Goal: Information Seeking & Learning: Learn about a topic

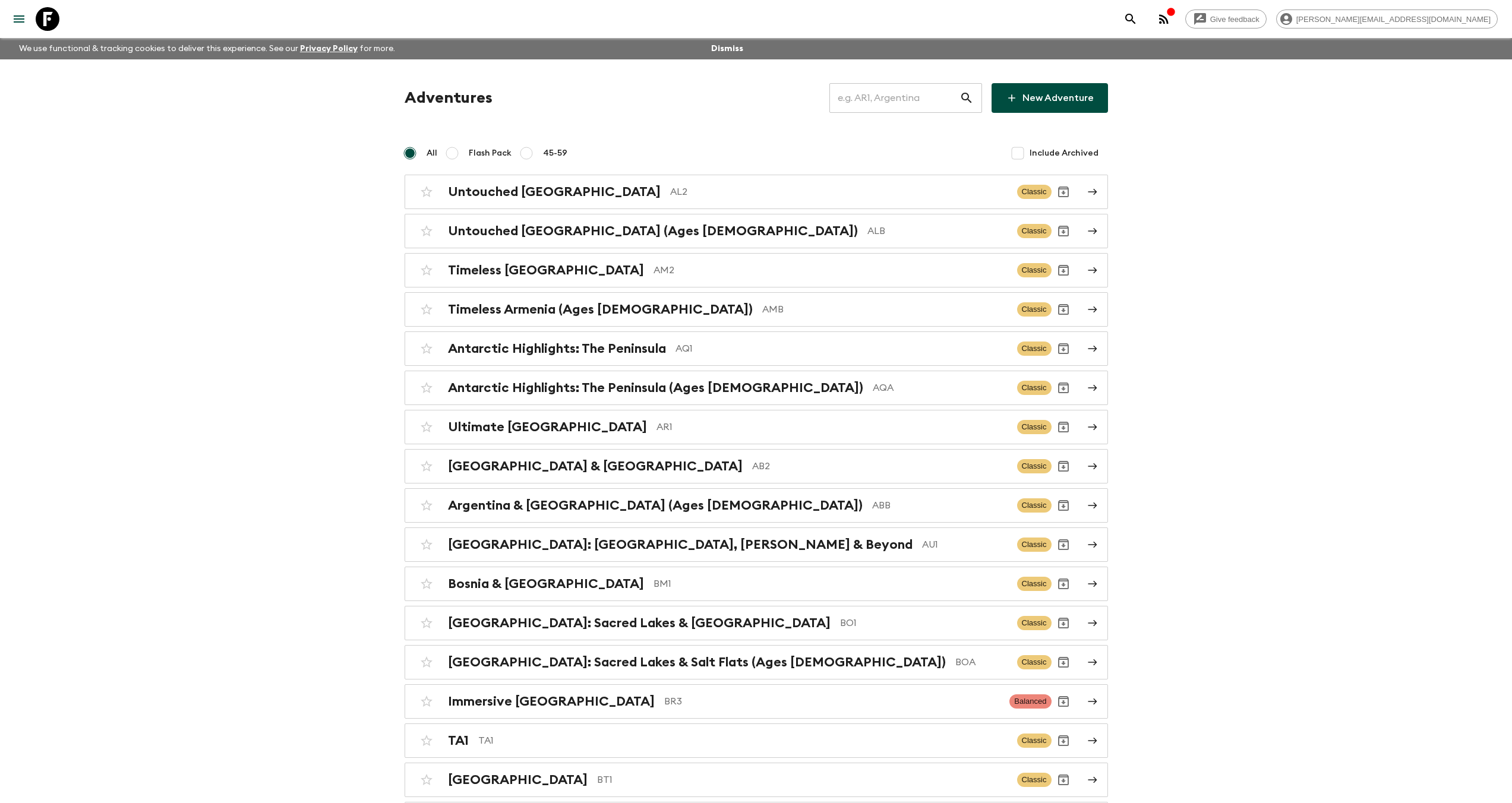
click at [887, 98] on input "text" at bounding box center [894, 98] width 130 height 34
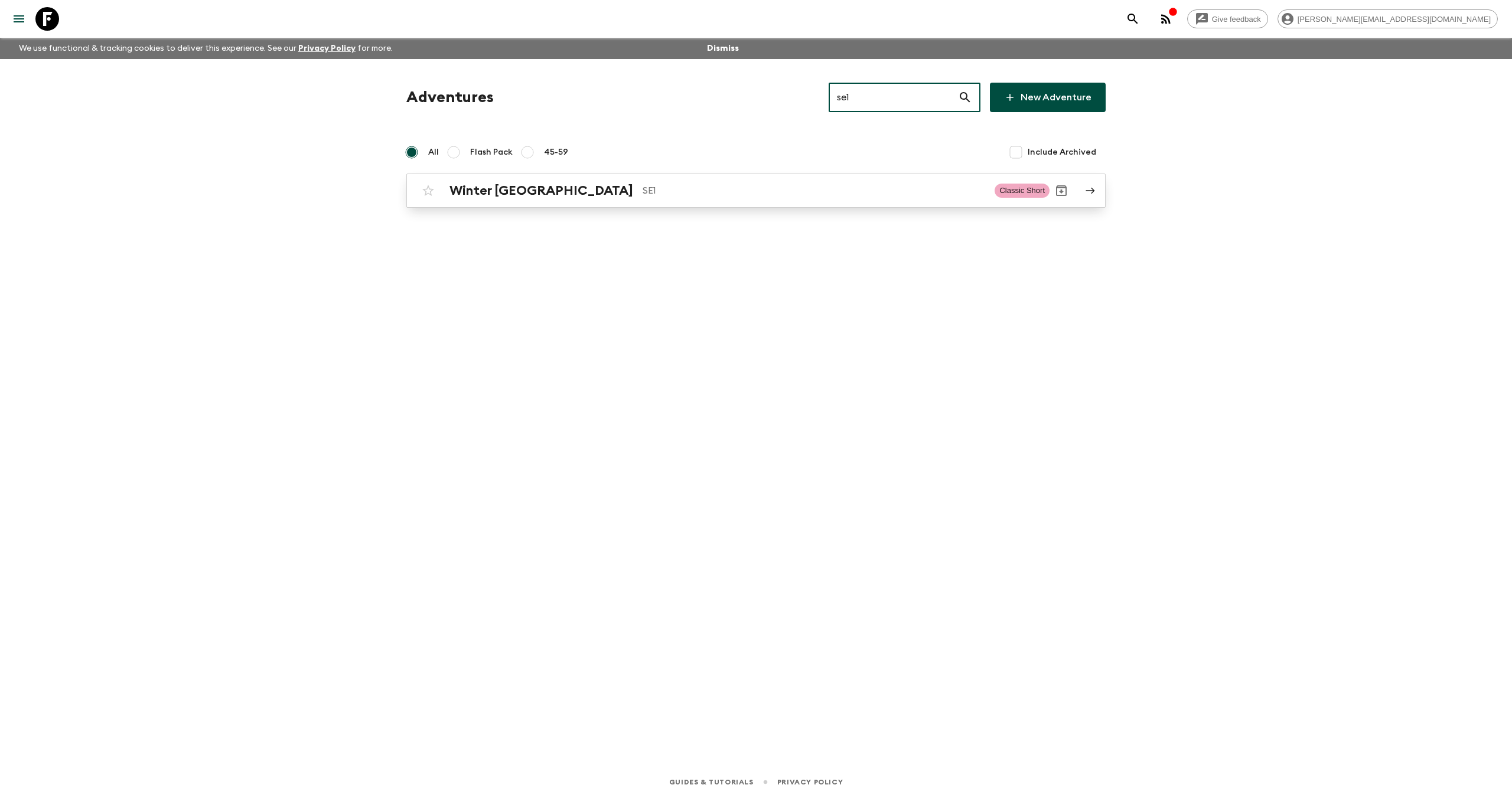
type input "se1"
click at [643, 190] on p "SE1" at bounding box center [814, 190] width 343 height 14
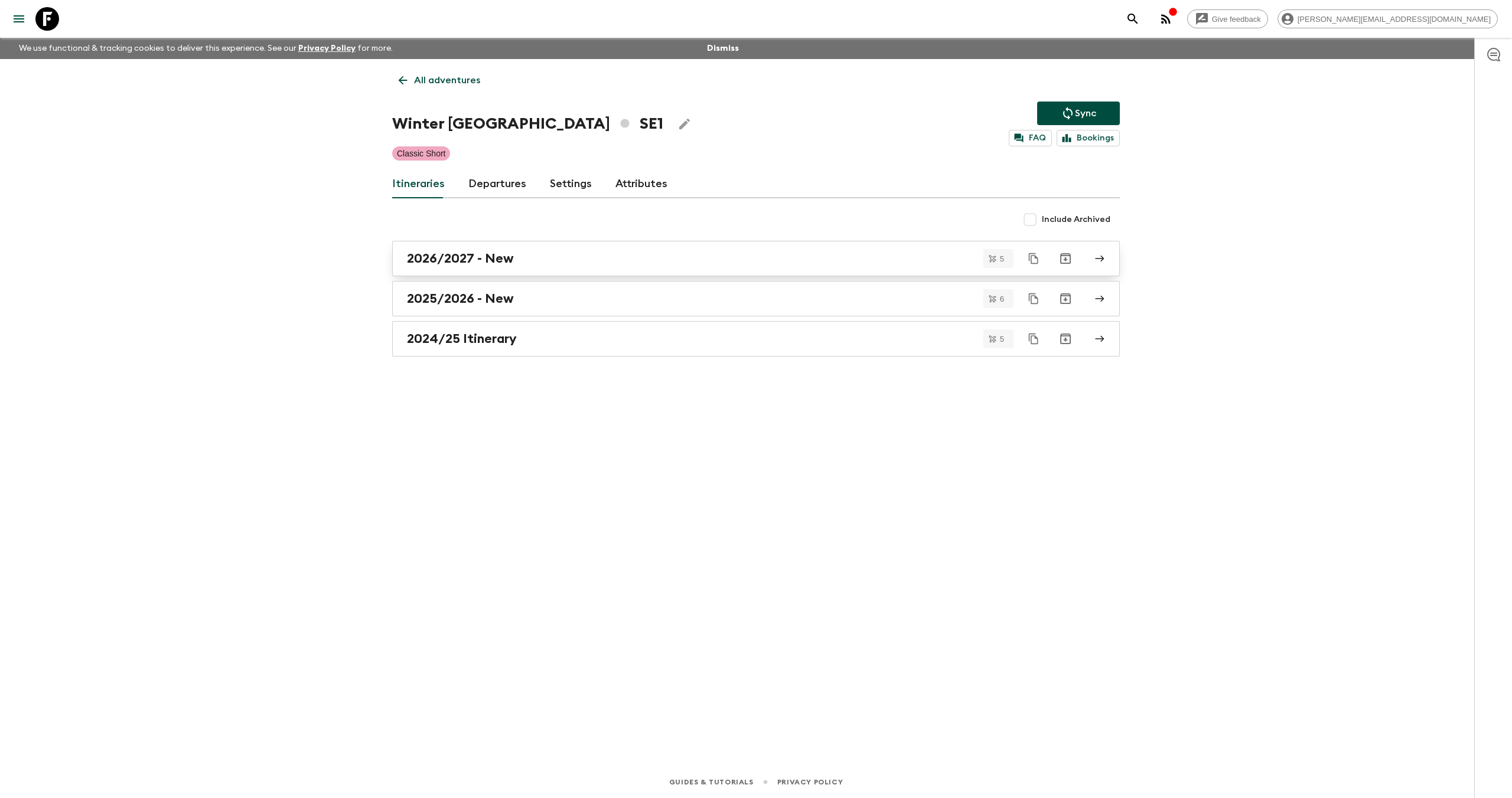
click at [529, 259] on div "2026/2027 - New" at bounding box center [745, 258] width 675 height 16
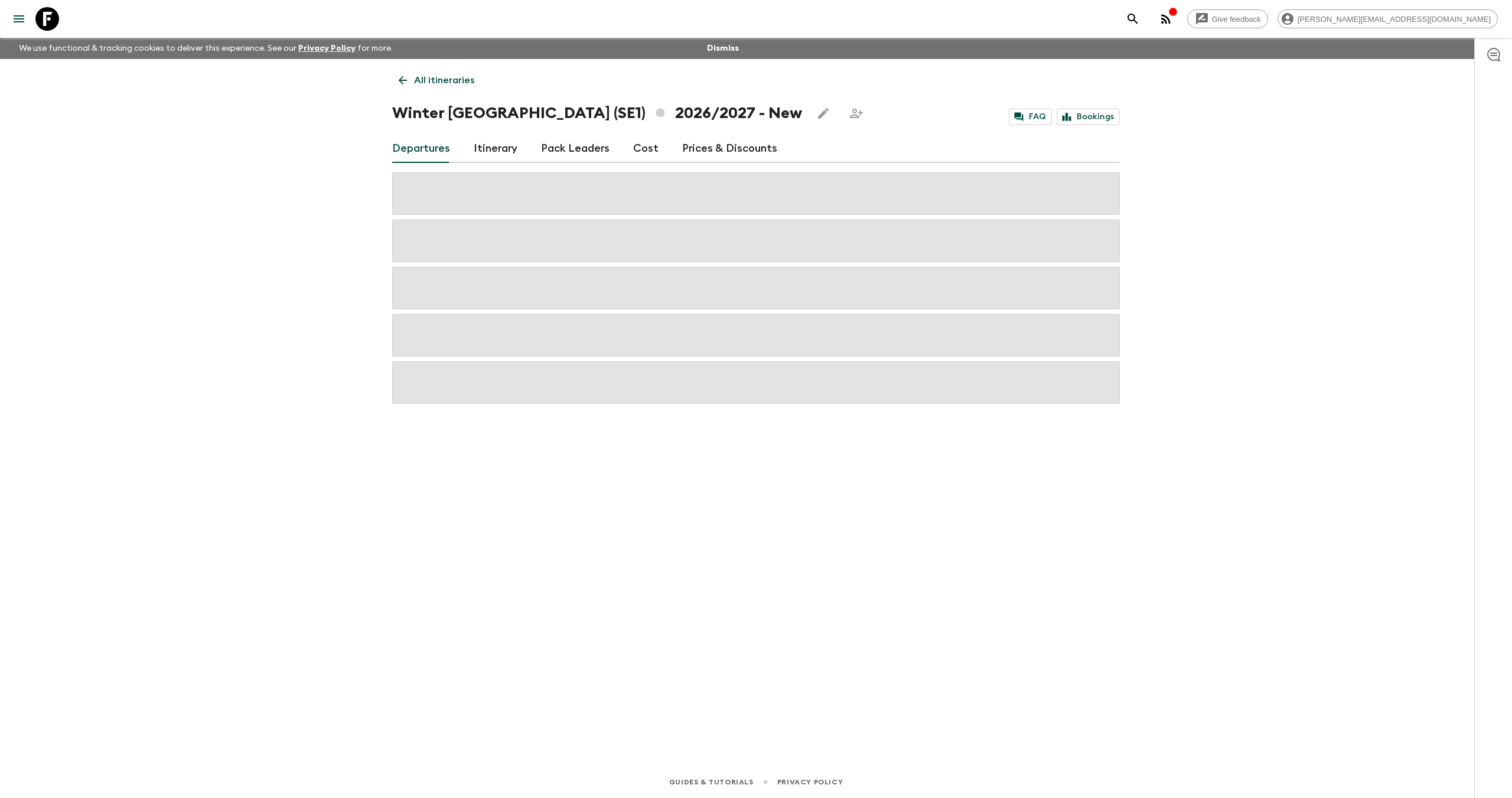
click at [645, 153] on link "Cost" at bounding box center [646, 149] width 25 height 28
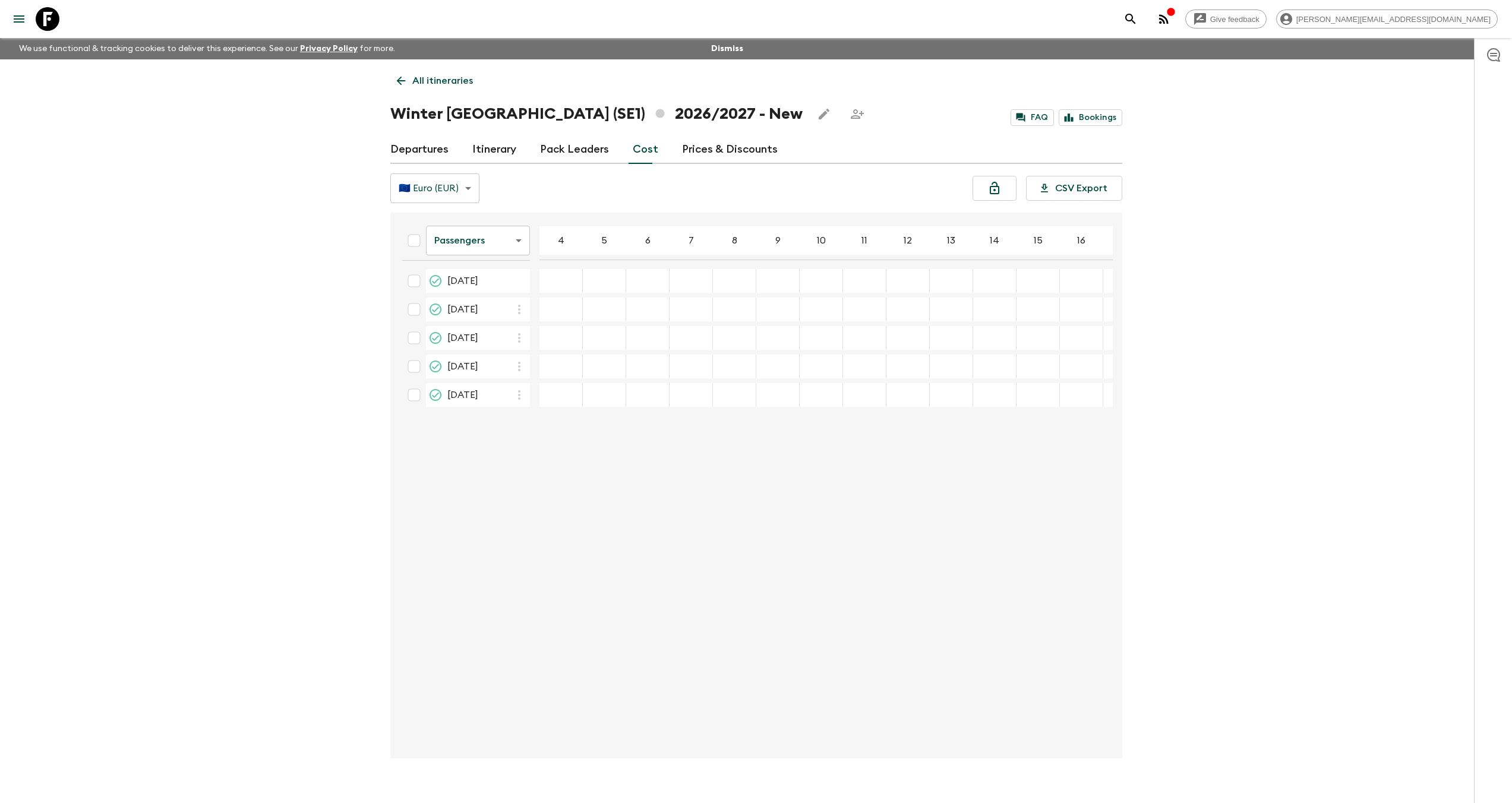
click at [42, 22] on icon at bounding box center [48, 19] width 24 height 24
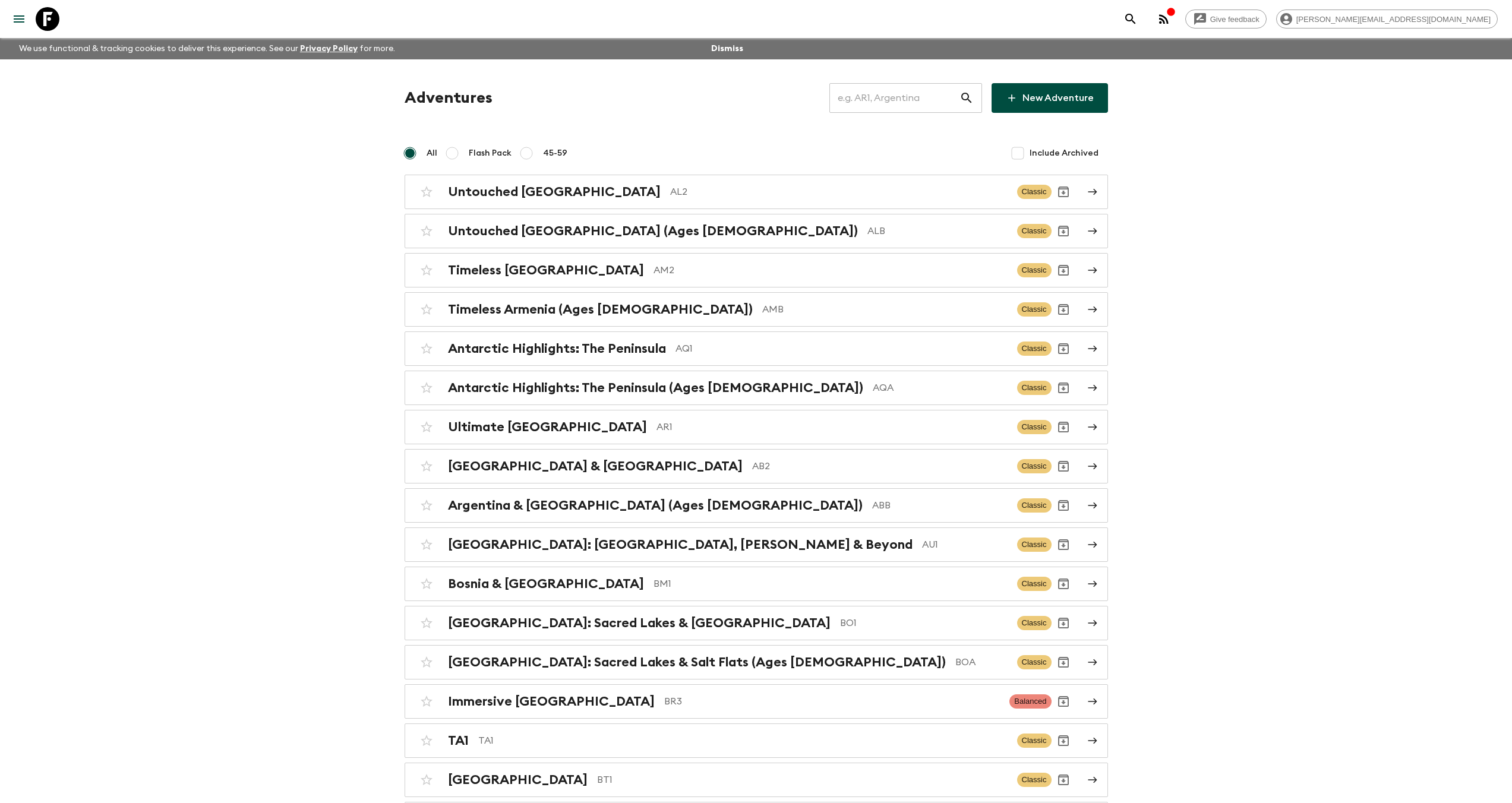
click at [932, 98] on input "text" at bounding box center [894, 98] width 130 height 34
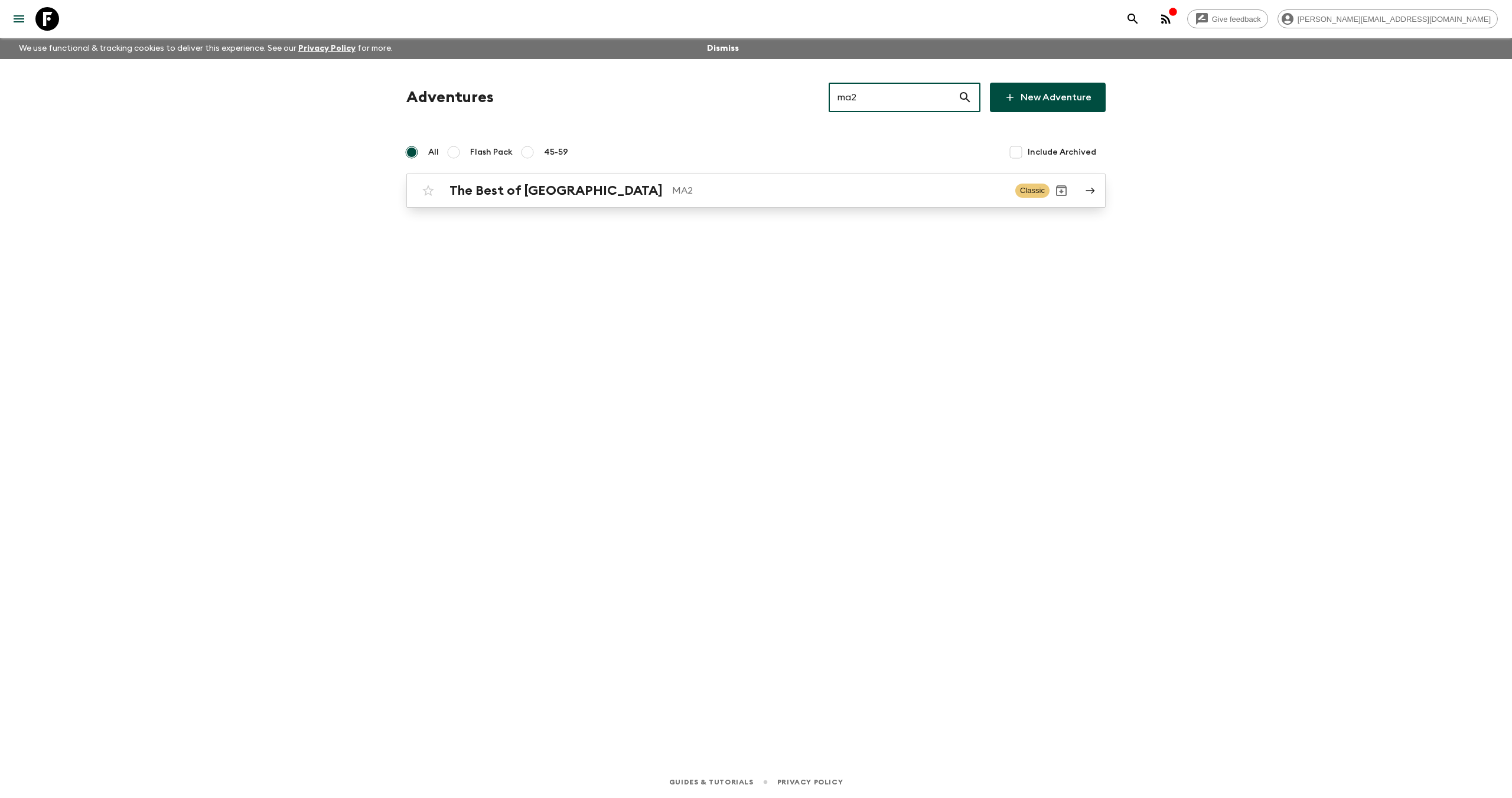
type input "ma2"
click at [574, 194] on h2 "The Best of [GEOGRAPHIC_DATA]" at bounding box center [556, 190] width 213 height 16
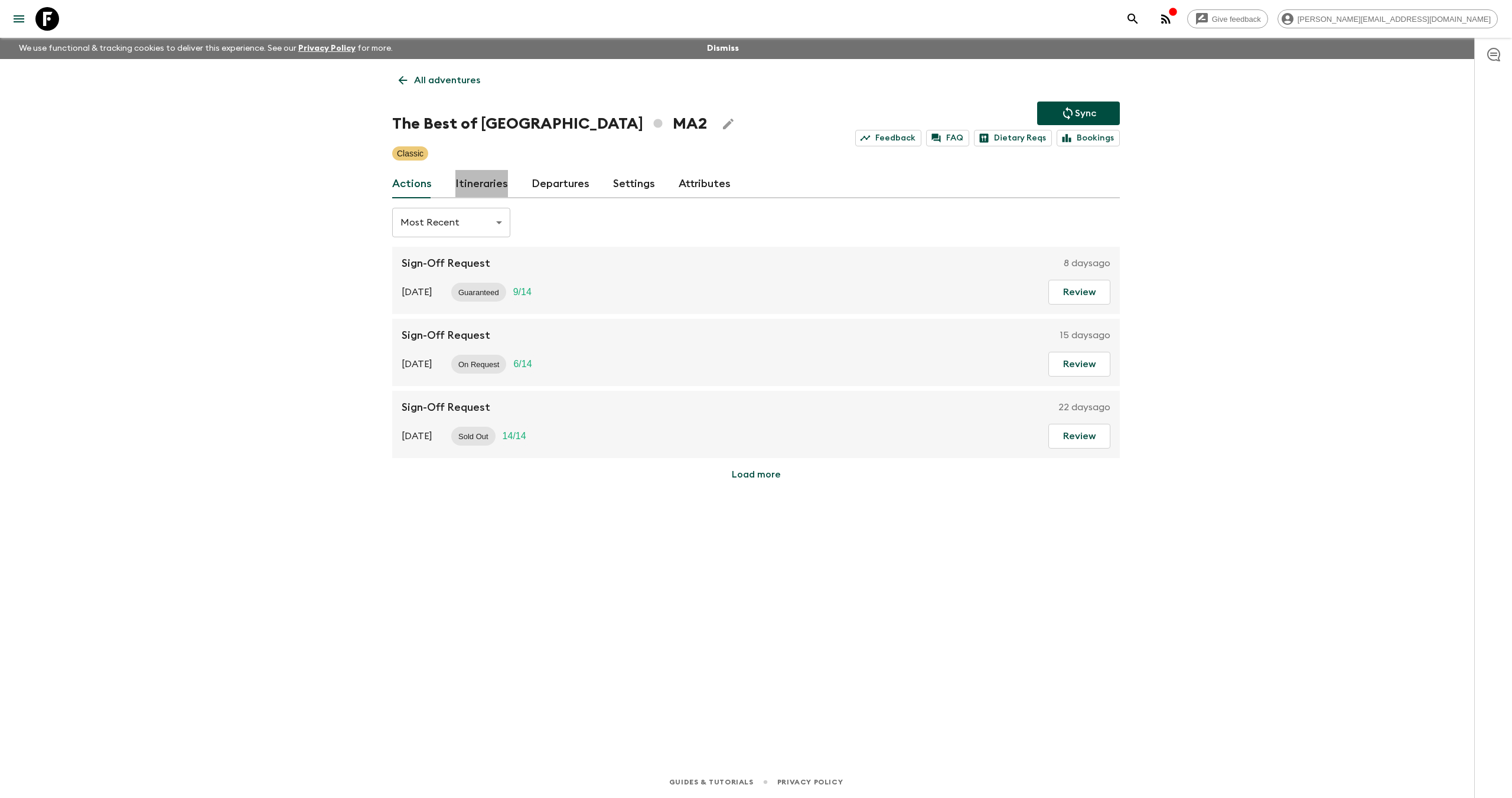
click at [496, 182] on link "Itineraries" at bounding box center [481, 184] width 53 height 28
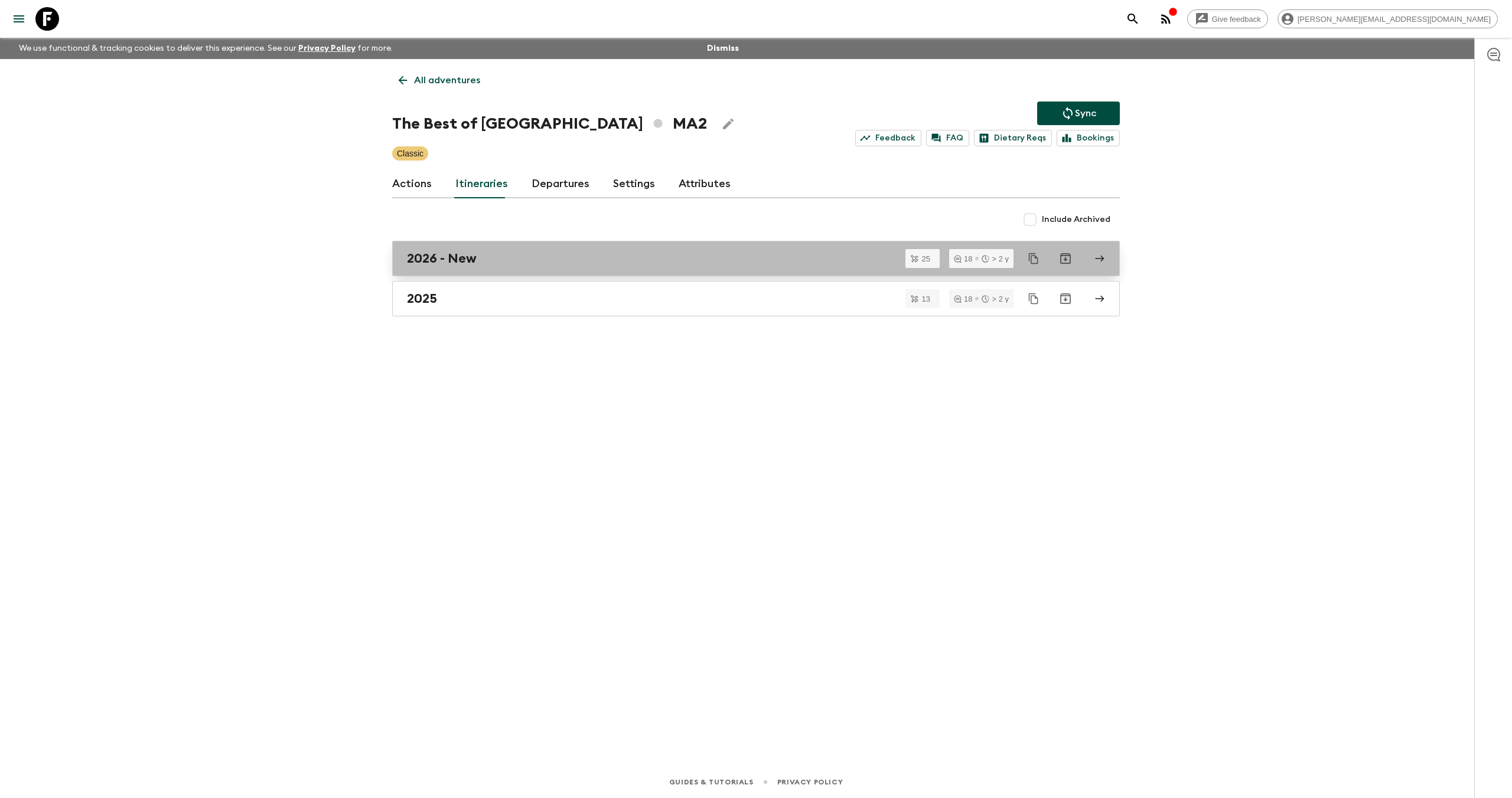
click at [482, 261] on div "2026 - New" at bounding box center [745, 258] width 675 height 16
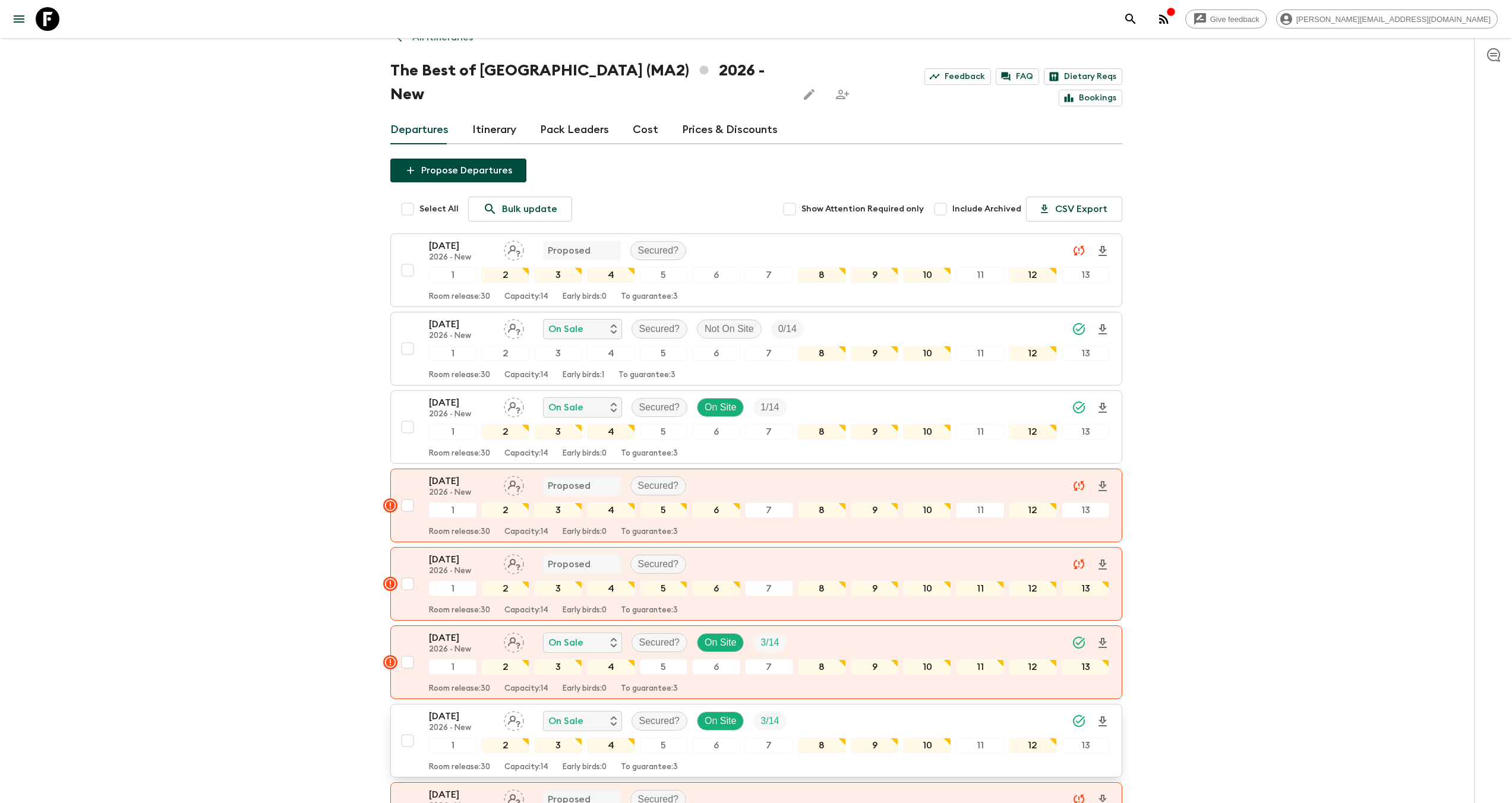
scroll to position [98, 0]
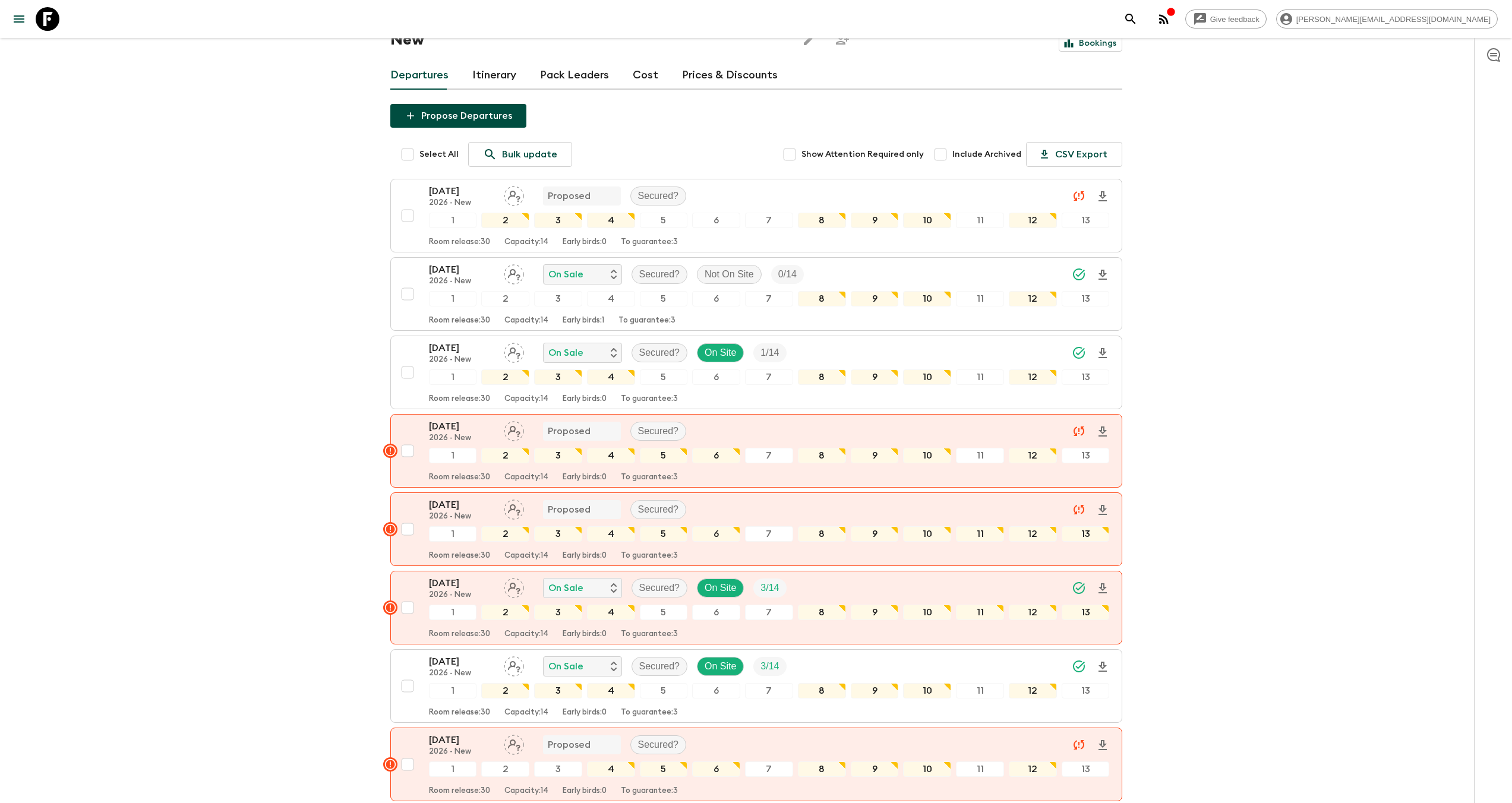
click at [638, 61] on link "Cost" at bounding box center [645, 75] width 25 height 28
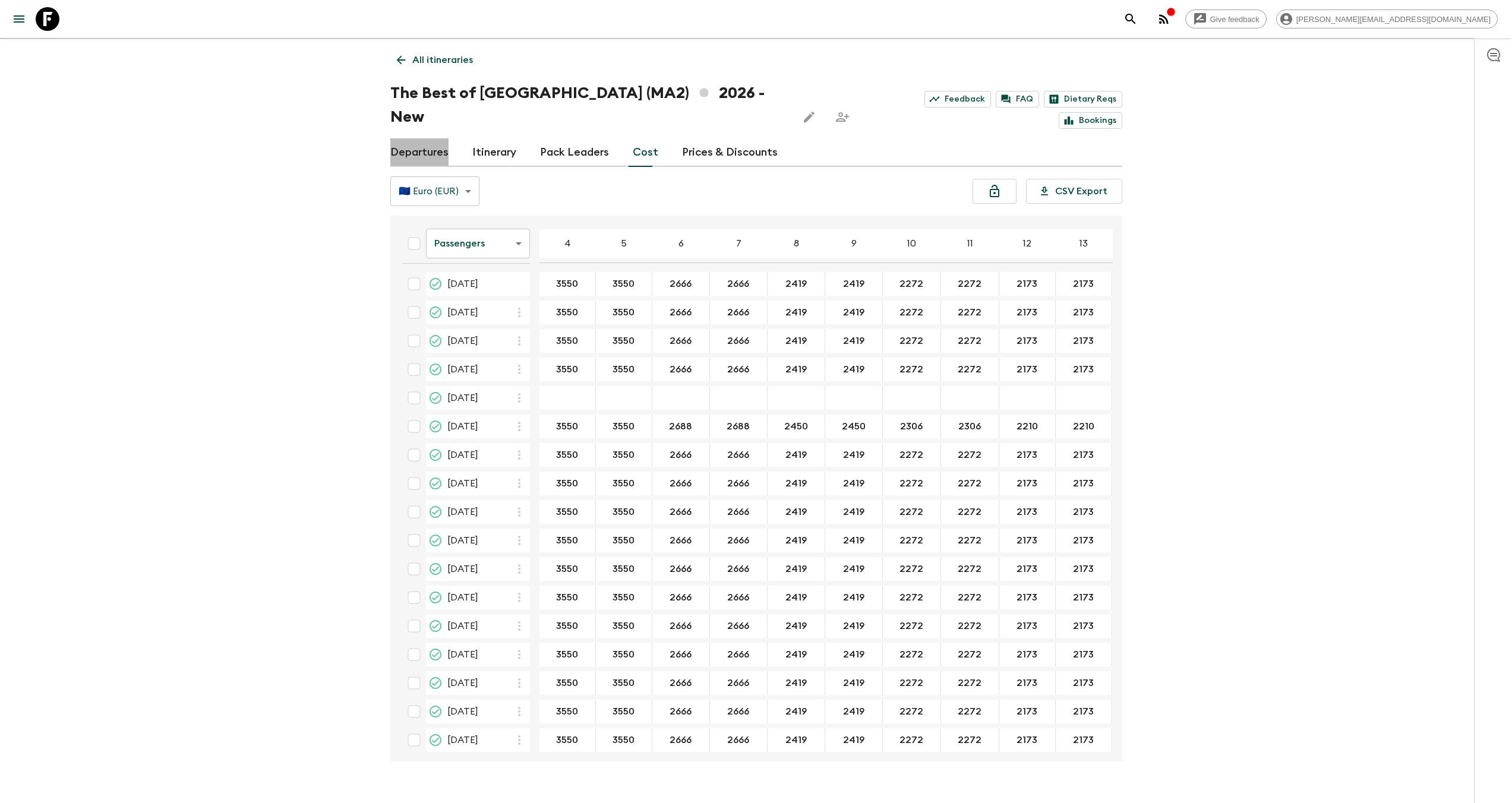
click at [429, 139] on link "Departures" at bounding box center [419, 153] width 58 height 28
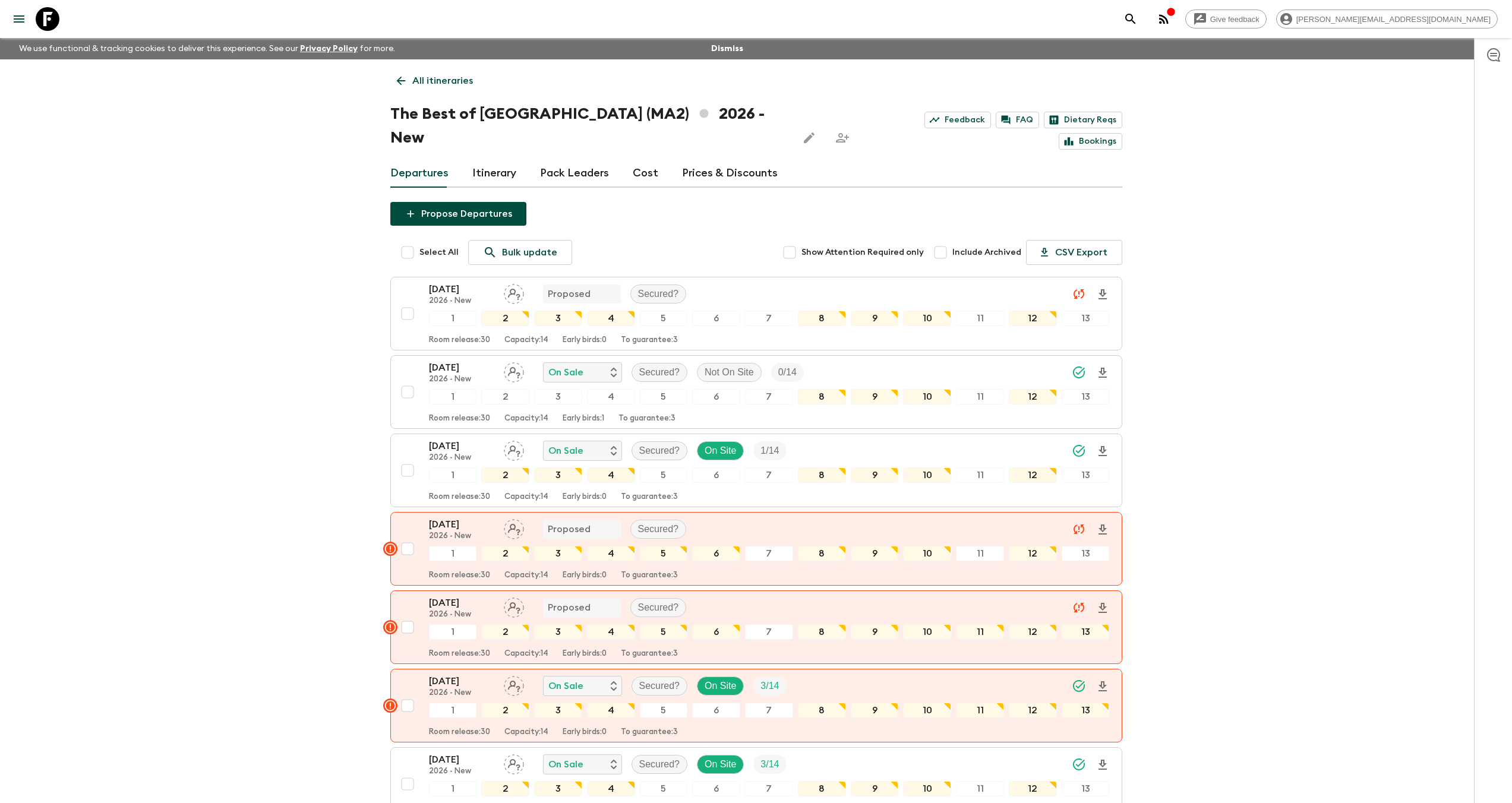
click at [433, 81] on p "All itineraries" at bounding box center [442, 80] width 60 height 14
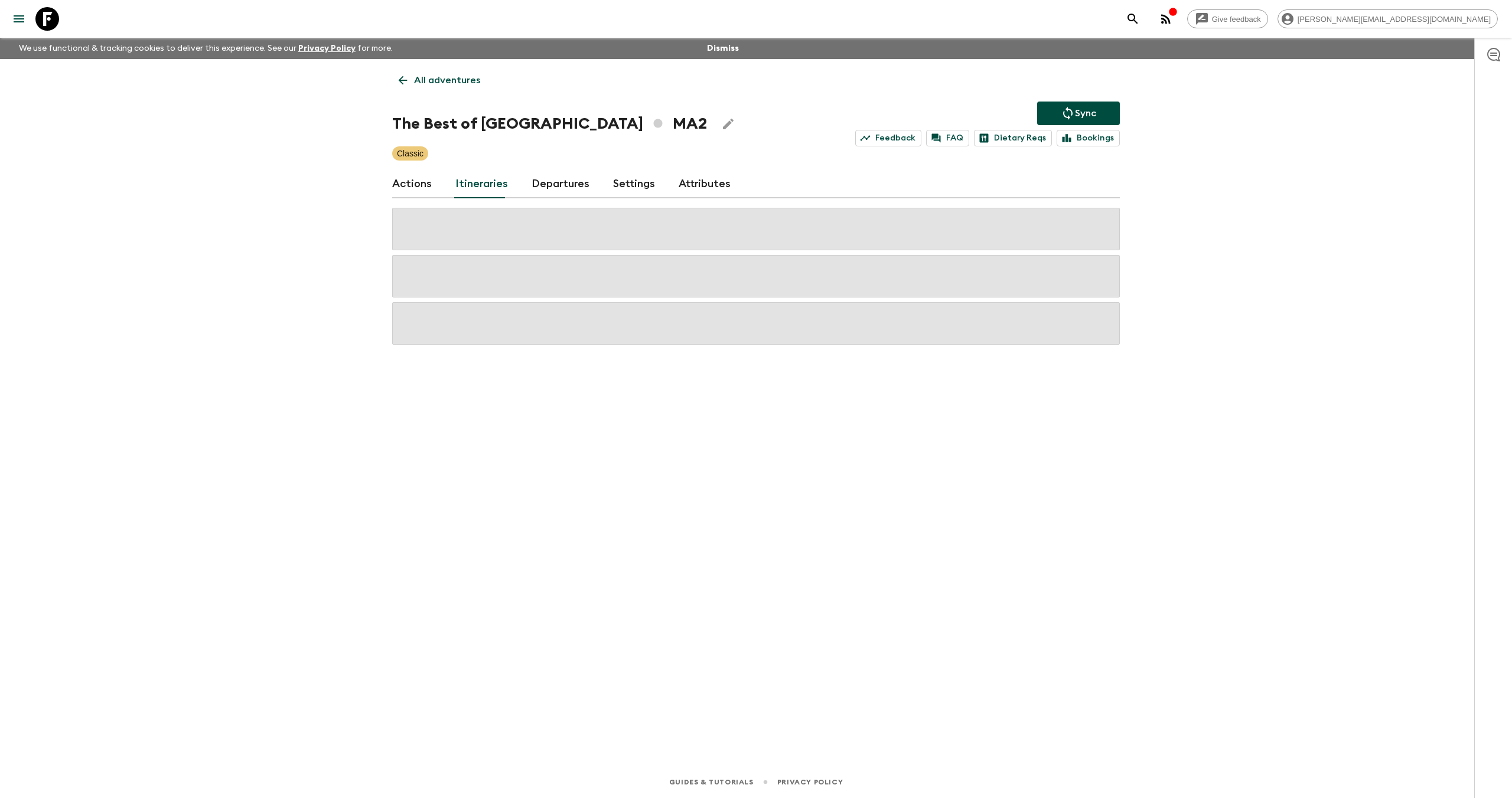
click at [46, 16] on icon at bounding box center [47, 19] width 24 height 24
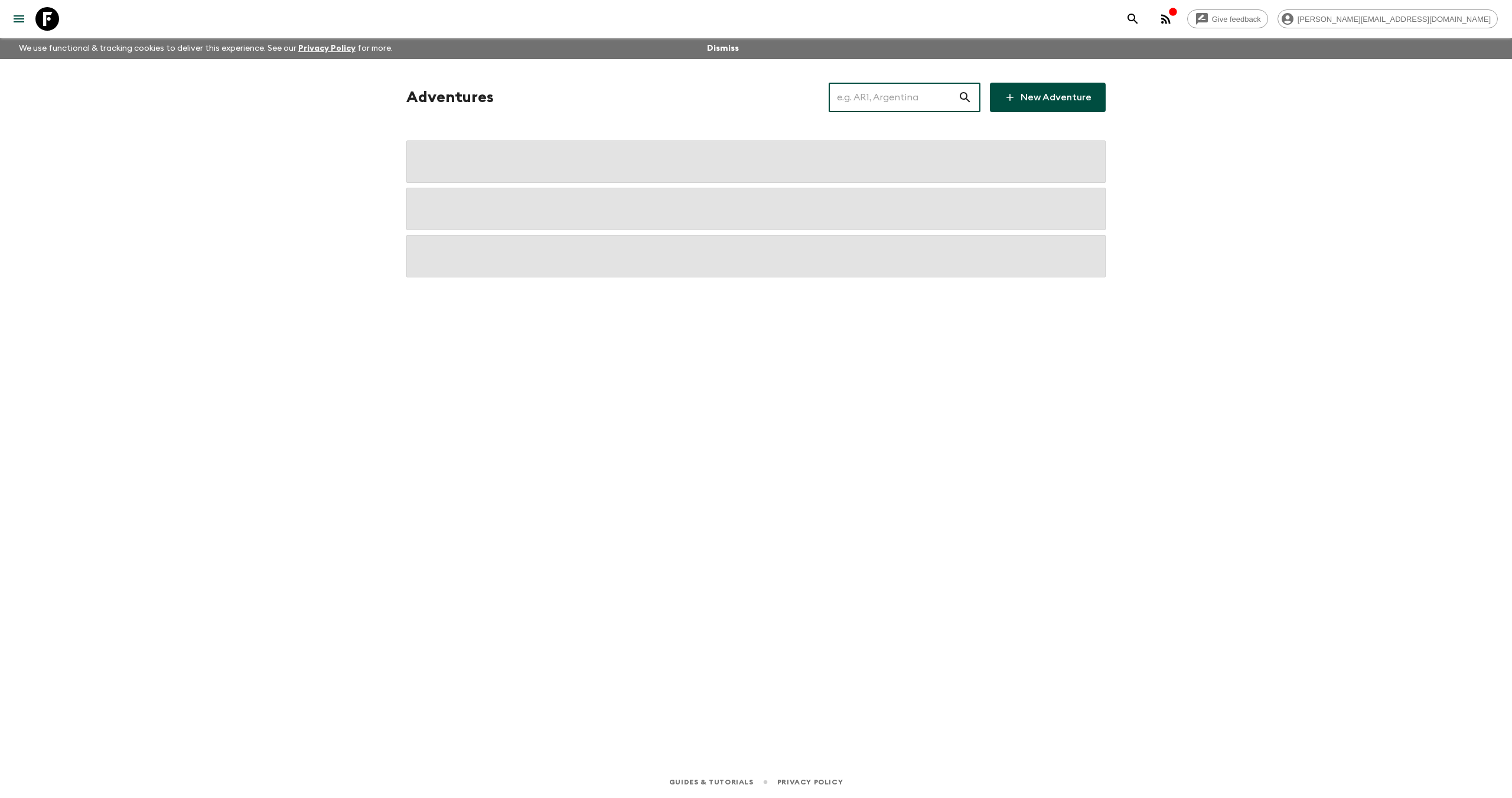
click at [906, 94] on input "text" at bounding box center [893, 97] width 130 height 33
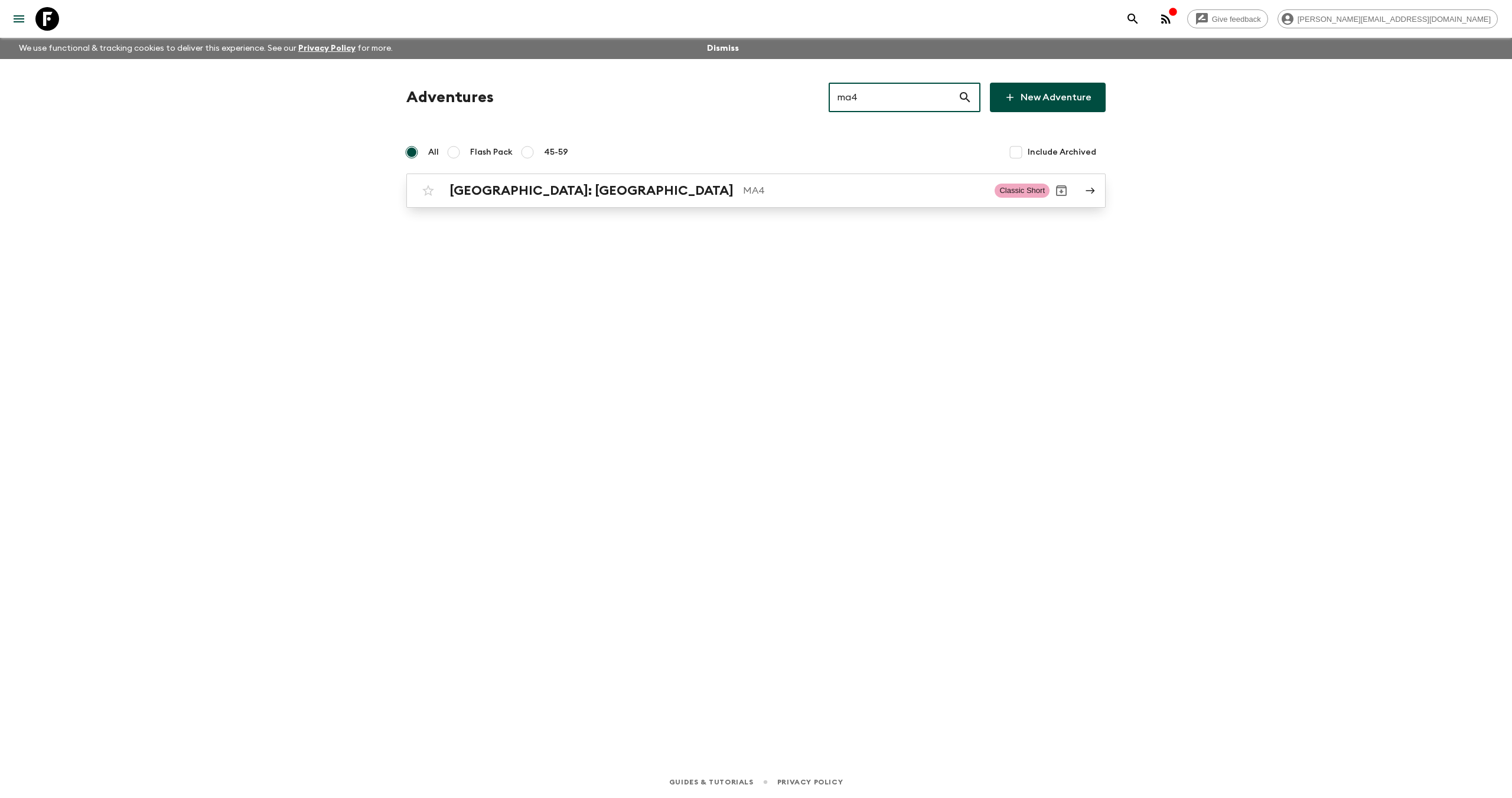
type input "ma4"
click at [575, 192] on h2 "[GEOGRAPHIC_DATA]: [GEOGRAPHIC_DATA]" at bounding box center [592, 190] width 284 height 16
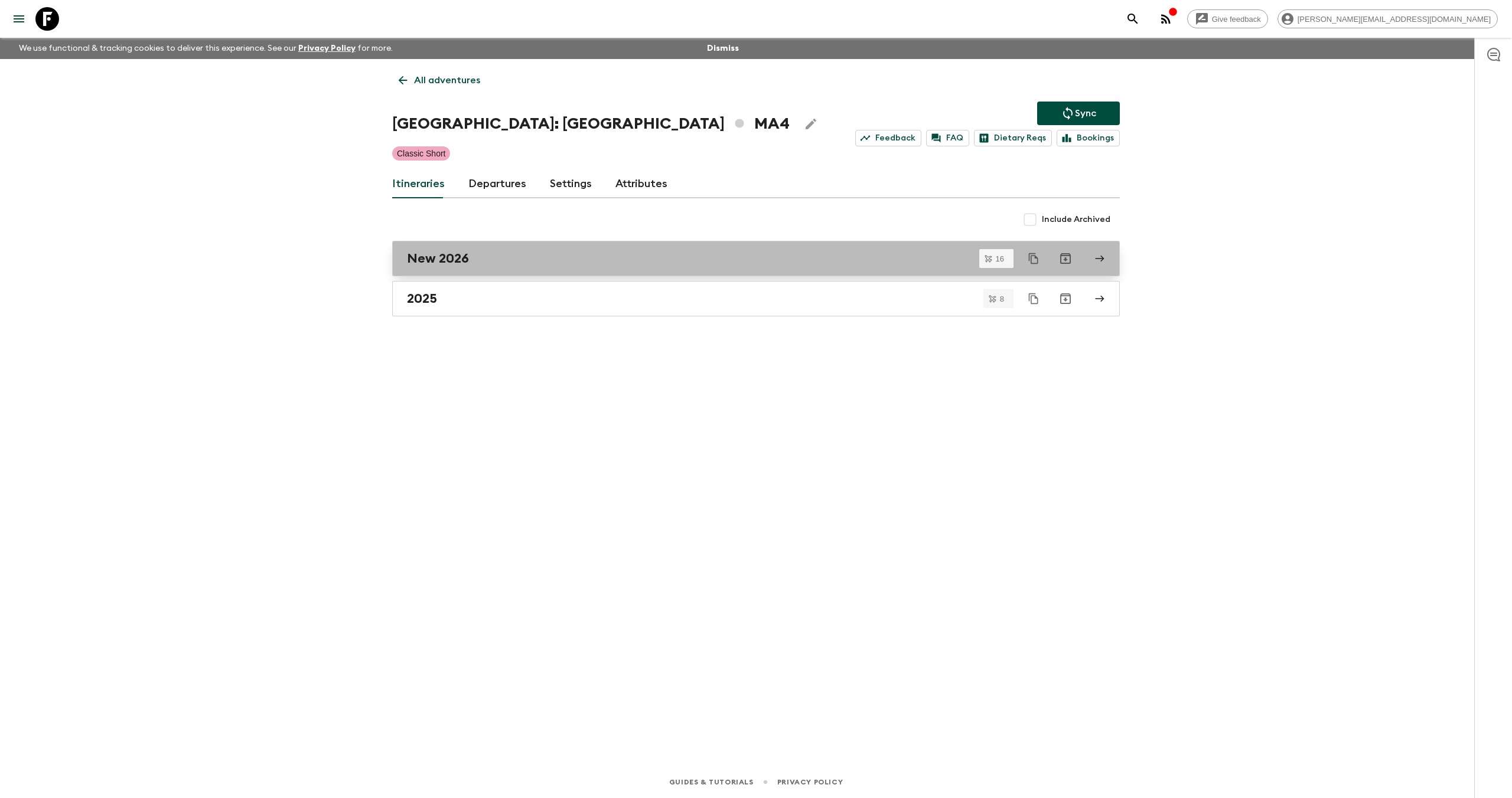
click at [502, 261] on div "New 2026" at bounding box center [745, 258] width 675 height 16
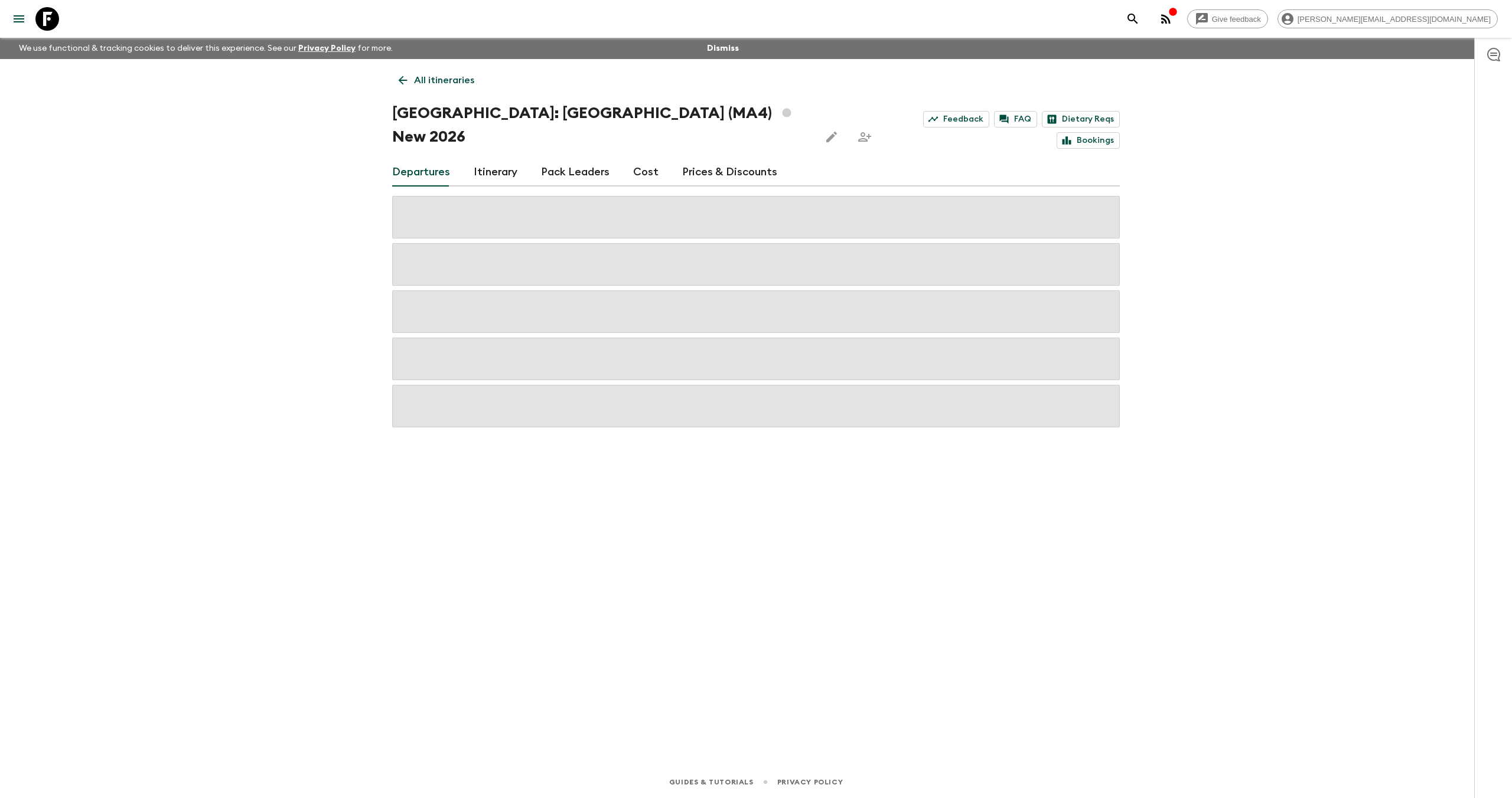
click at [639, 158] on link "Cost" at bounding box center [646, 172] width 25 height 28
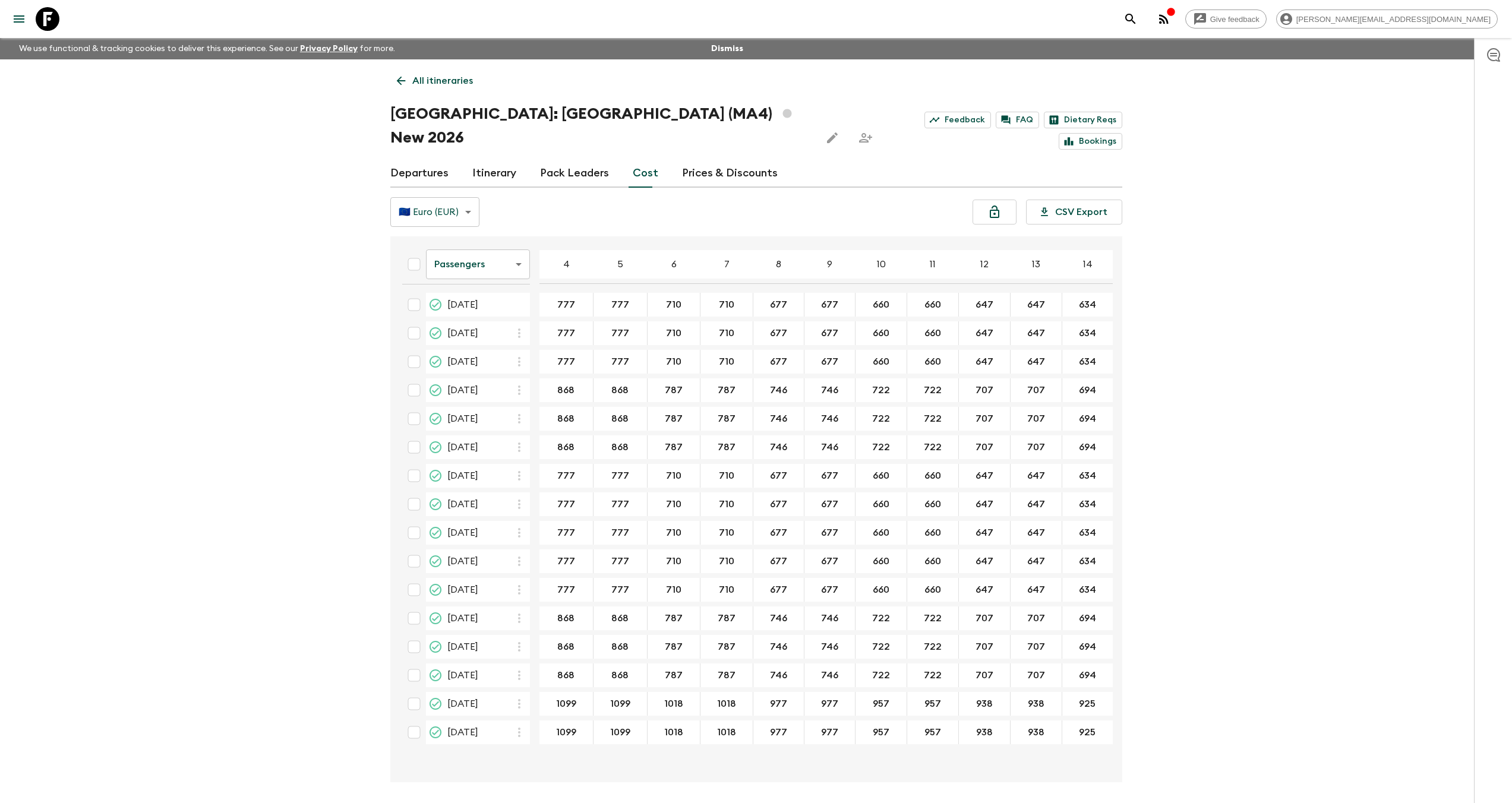
click at [478, 246] on body "Give feedback [PERSON_NAME][EMAIL_ADDRESS][DOMAIN_NAME] We use functional & tra…" at bounding box center [756, 424] width 1512 height 848
click at [485, 292] on li "Extras" at bounding box center [478, 289] width 104 height 19
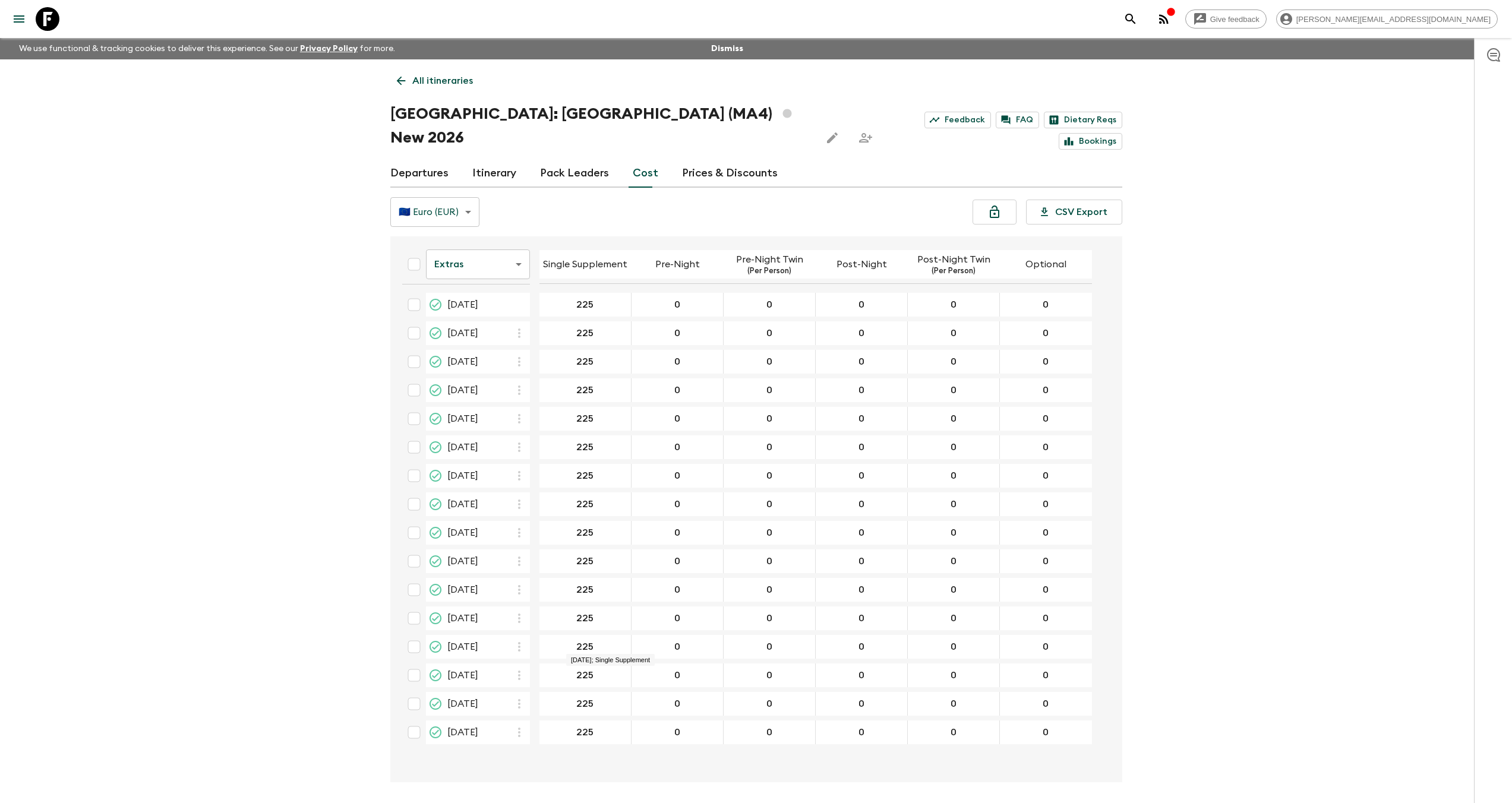
scroll to position [21, 0]
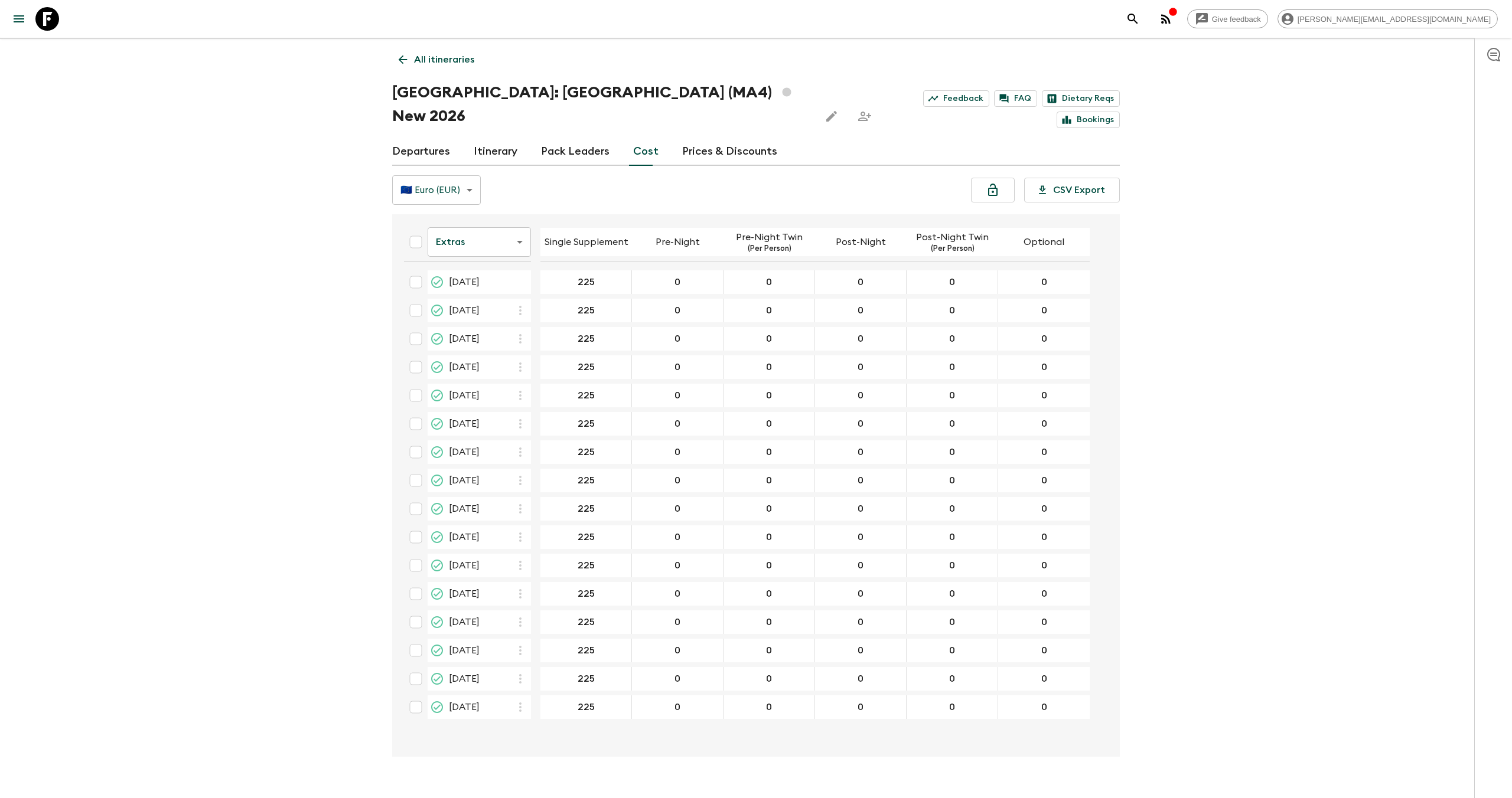
click at [494, 226] on body "Give feedback [PERSON_NAME][EMAIL_ADDRESS][DOMAIN_NAME] We use functional & tra…" at bounding box center [756, 400] width 1512 height 842
click at [492, 289] on li "Mandatory" at bounding box center [475, 285] width 104 height 19
click at [501, 216] on body "Give feedback [PERSON_NAME][EMAIL_ADDRESS][DOMAIN_NAME] We use functional & tra…" at bounding box center [752, 400] width 1503 height 842
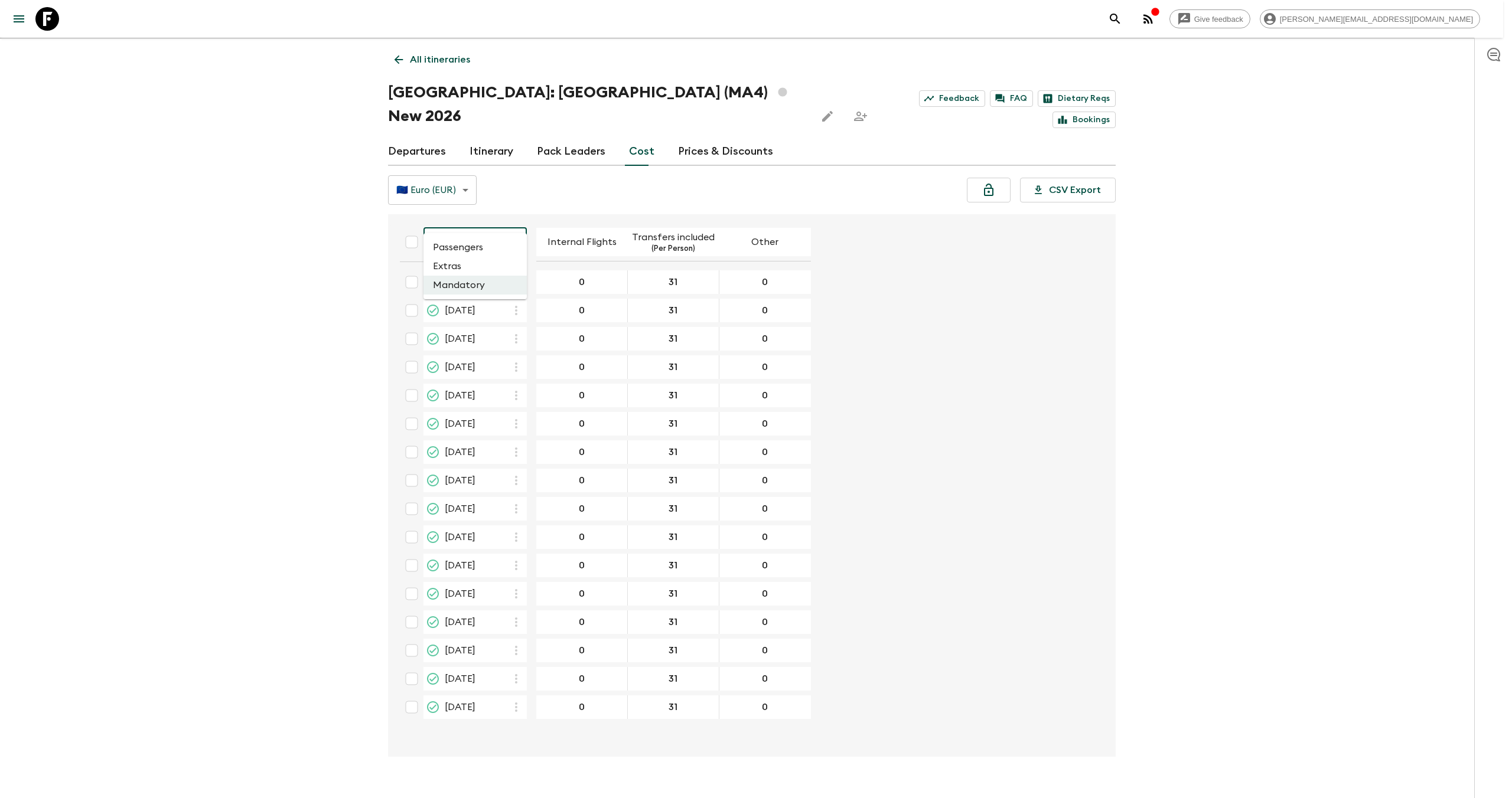
click at [495, 266] on li "Extras" at bounding box center [475, 266] width 104 height 19
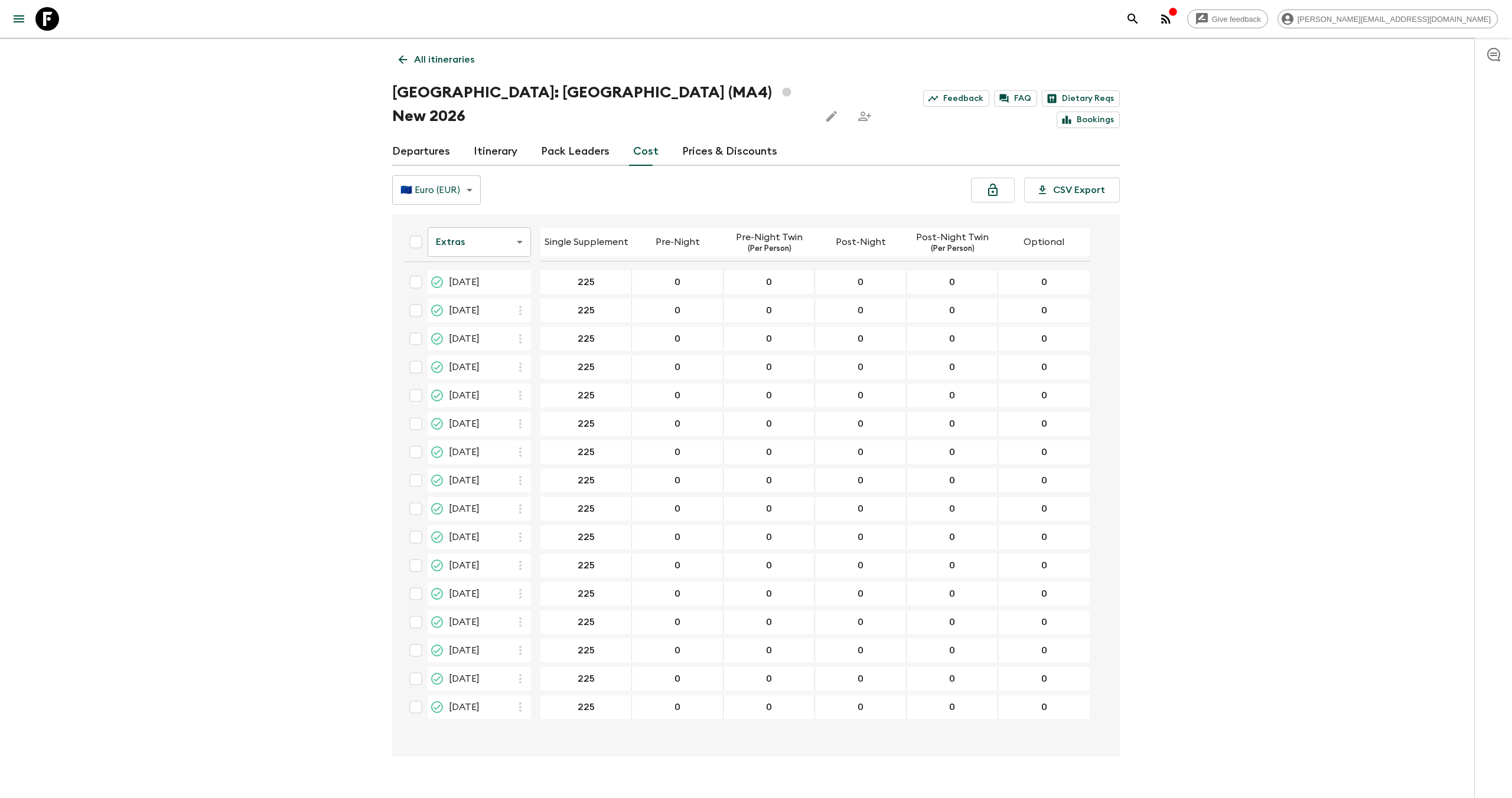
click at [504, 221] on body "Give feedback [PERSON_NAME][EMAIL_ADDRESS][DOMAIN_NAME] We use functional & tra…" at bounding box center [756, 400] width 1512 height 842
click at [504, 249] on li "Passengers" at bounding box center [475, 247] width 104 height 19
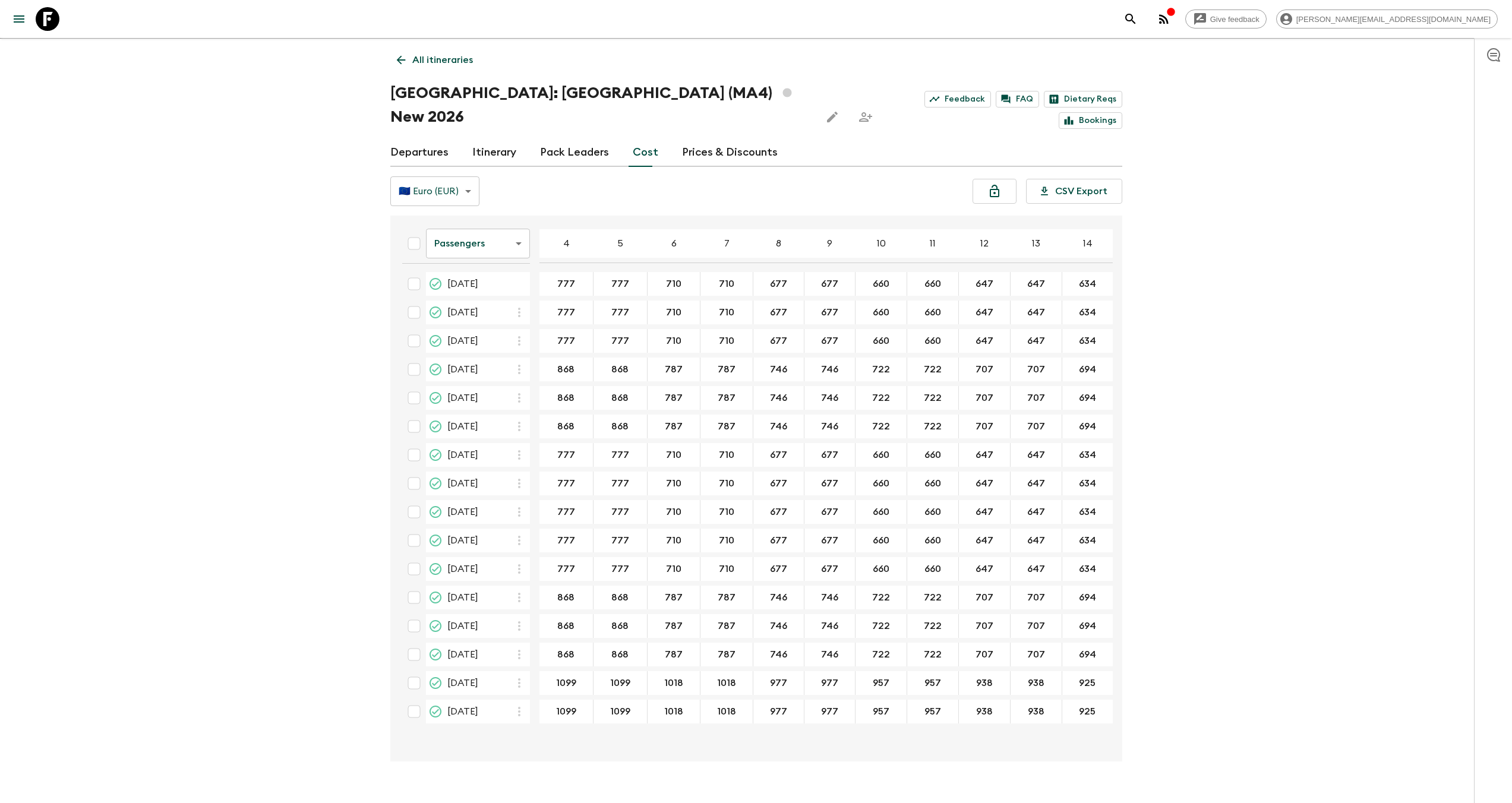
click at [53, 14] on icon at bounding box center [48, 19] width 24 height 24
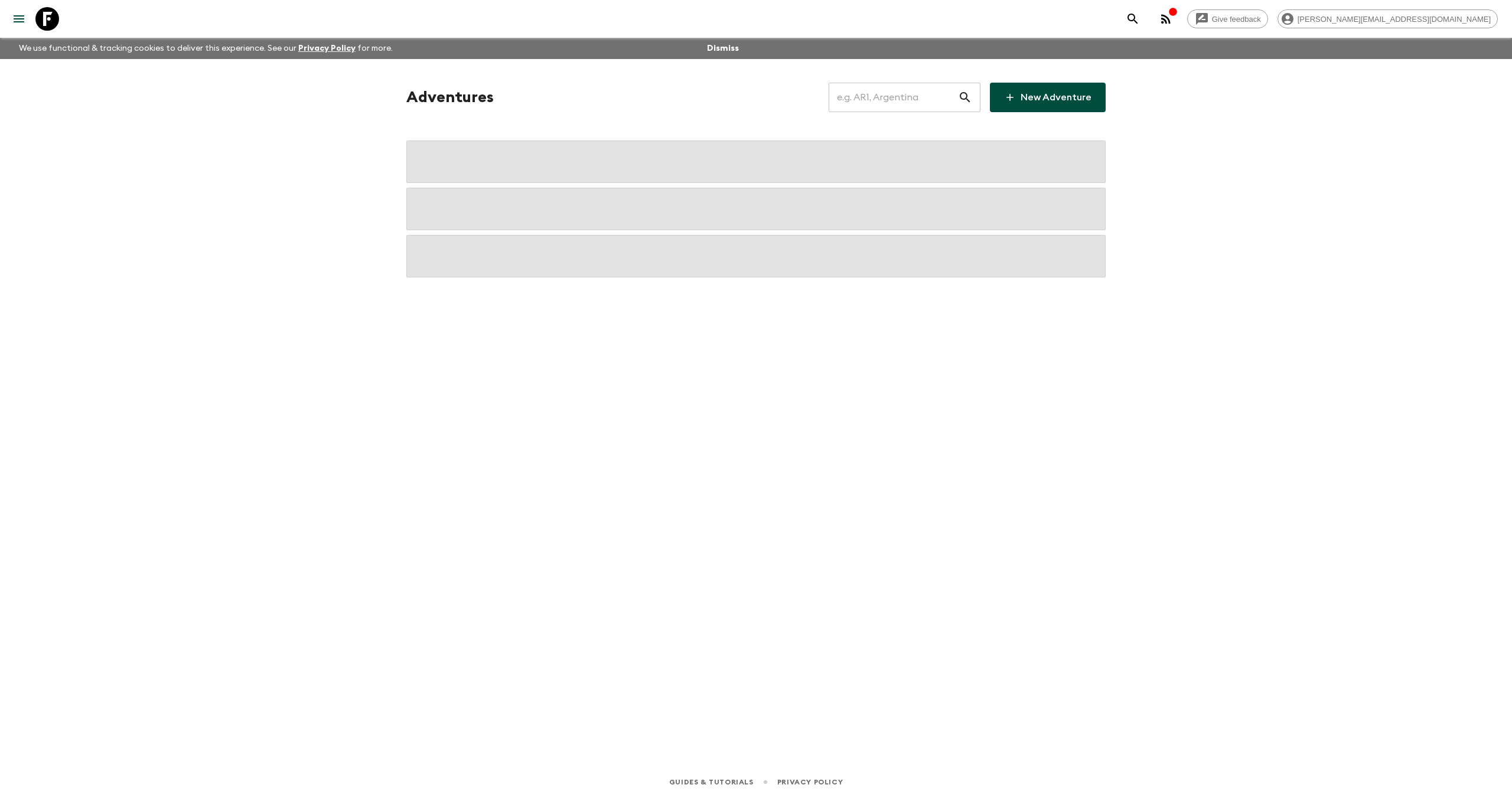
click at [878, 97] on input "text" at bounding box center [893, 97] width 130 height 33
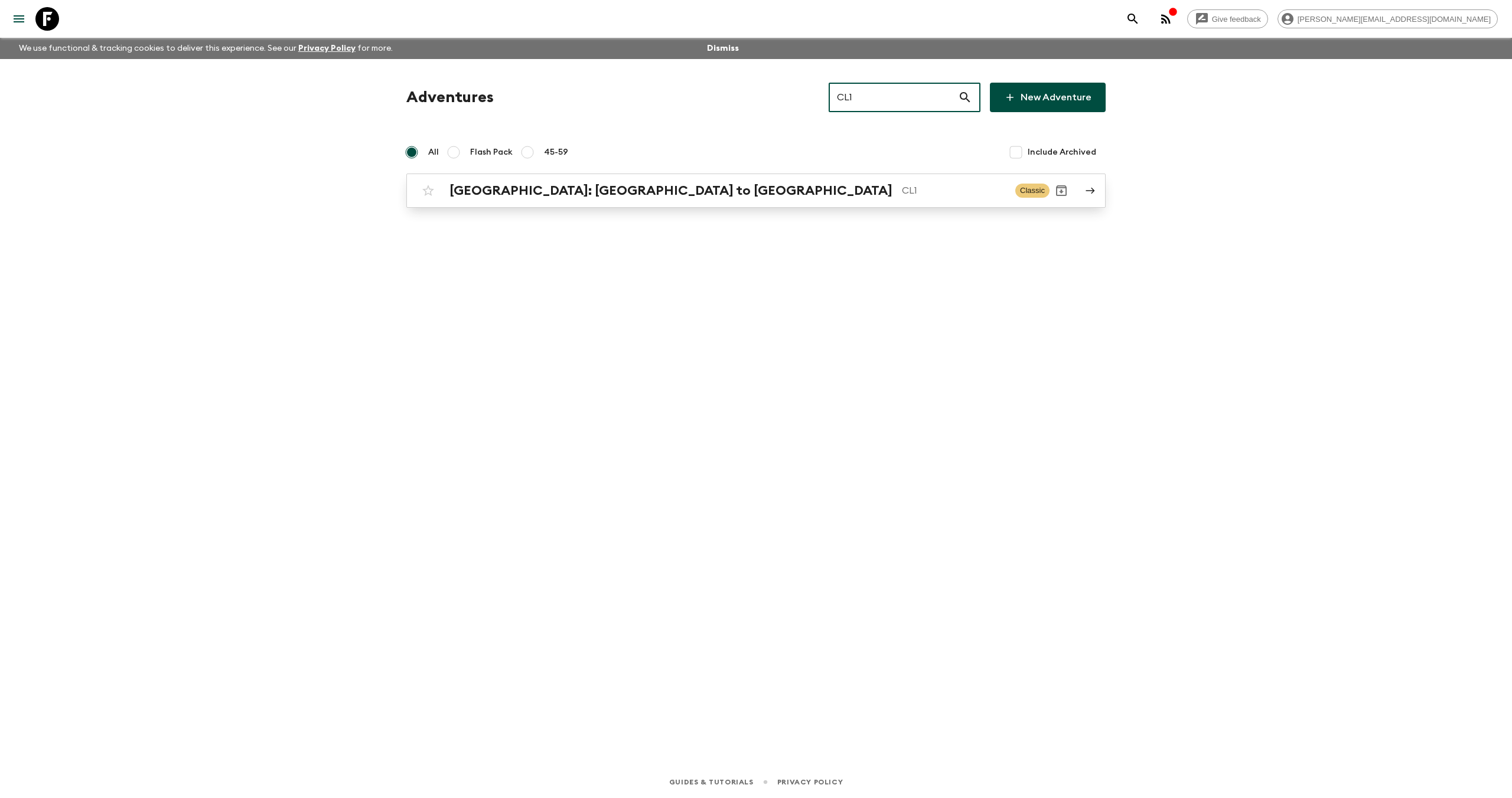
type input "CL1"
click at [631, 195] on div "[GEOGRAPHIC_DATA]: [GEOGRAPHIC_DATA] to [GEOGRAPHIC_DATA] CL1" at bounding box center [727, 190] width 556 height 16
